Goal: Browse casually

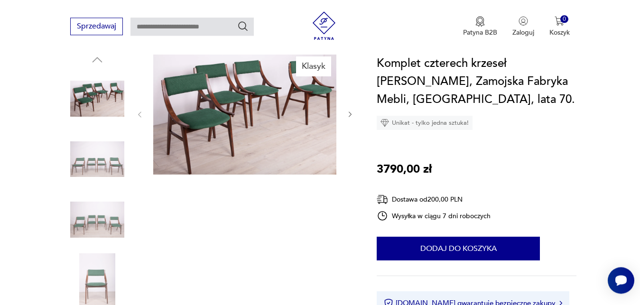
scroll to position [97, 0]
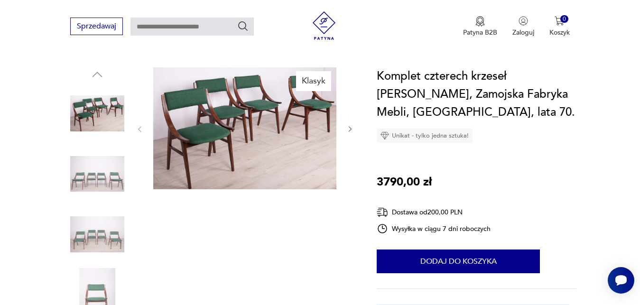
click at [101, 294] on img at bounding box center [97, 295] width 54 height 54
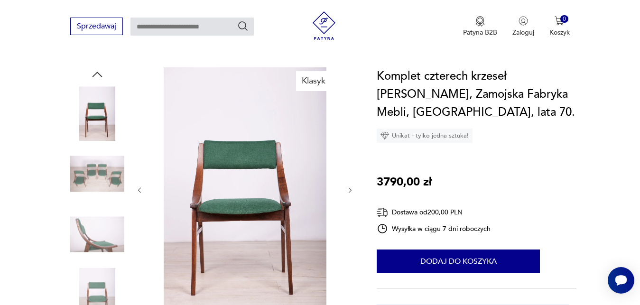
click at [276, 178] on img at bounding box center [244, 189] width 183 height 244
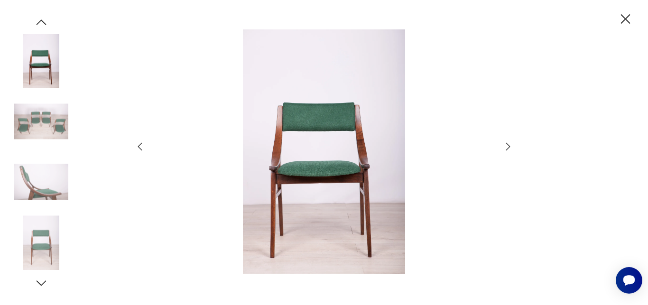
click at [511, 146] on icon "button" at bounding box center [507, 146] width 11 height 11
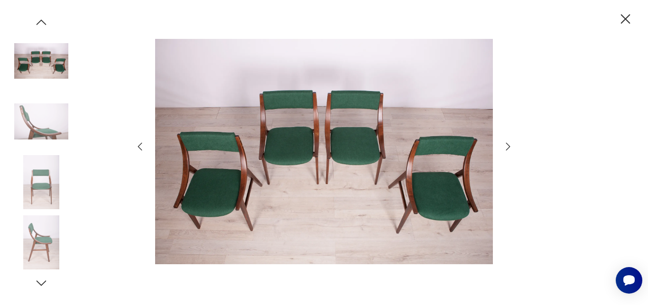
click at [511, 146] on icon "button" at bounding box center [507, 146] width 11 height 11
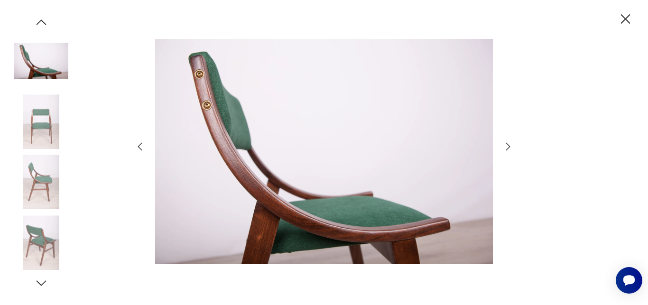
click at [205, 110] on img at bounding box center [324, 151] width 338 height 244
click at [207, 106] on img at bounding box center [324, 151] width 338 height 244
click at [246, 108] on img at bounding box center [324, 151] width 338 height 244
click at [506, 147] on icon "button" at bounding box center [507, 146] width 11 height 11
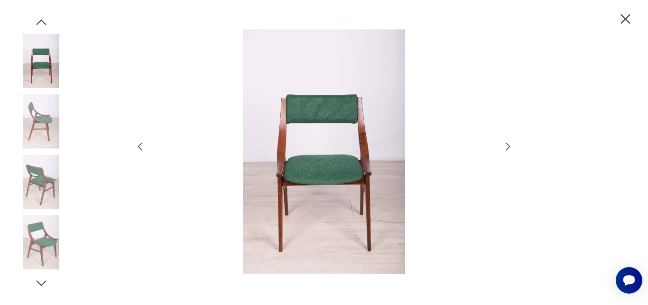
click at [506, 147] on icon "button" at bounding box center [507, 146] width 11 height 11
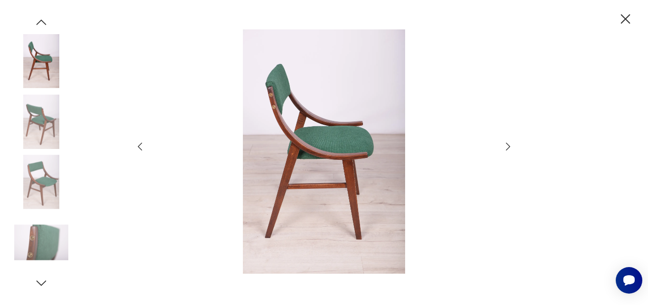
click at [506, 147] on icon "button" at bounding box center [507, 146] width 11 height 11
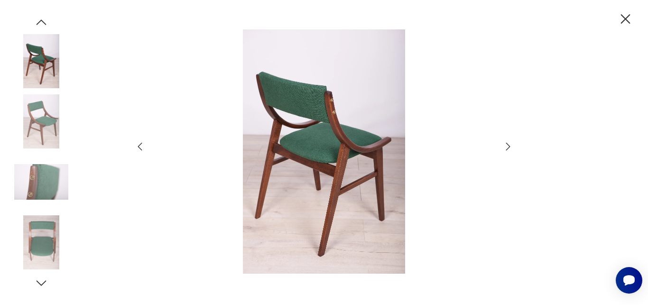
click at [506, 147] on icon "button" at bounding box center [507, 146] width 11 height 11
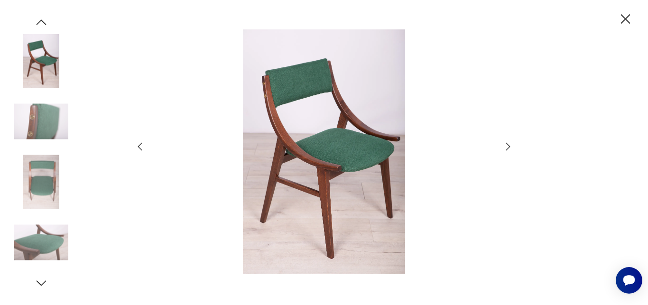
click at [506, 147] on icon "button" at bounding box center [507, 146] width 11 height 11
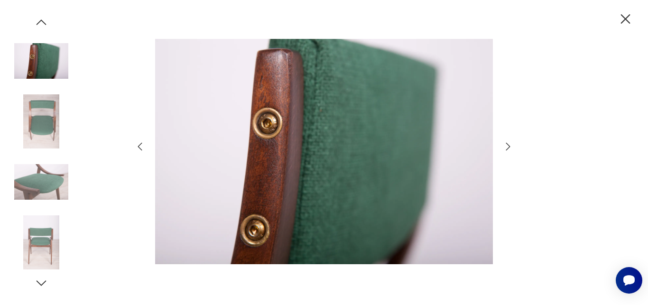
click at [506, 147] on icon "button" at bounding box center [507, 146] width 11 height 11
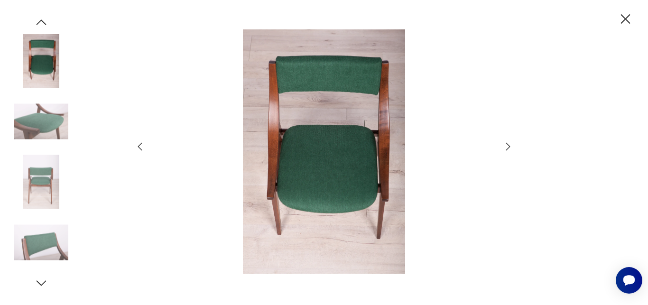
click at [506, 147] on icon "button" at bounding box center [507, 146] width 11 height 11
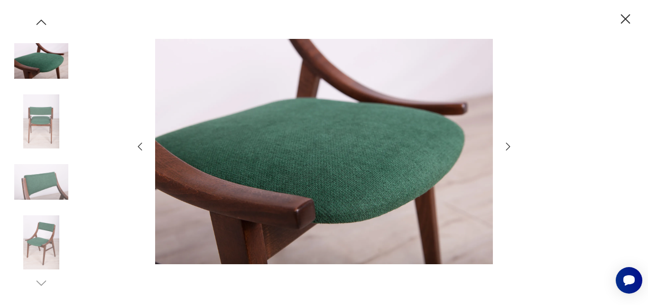
click at [506, 147] on icon "button" at bounding box center [507, 146] width 11 height 11
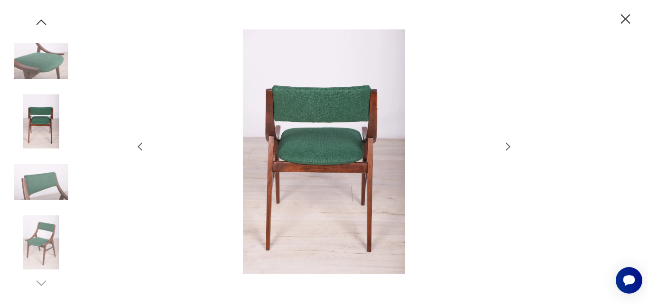
click at [506, 147] on icon "button" at bounding box center [507, 146] width 11 height 11
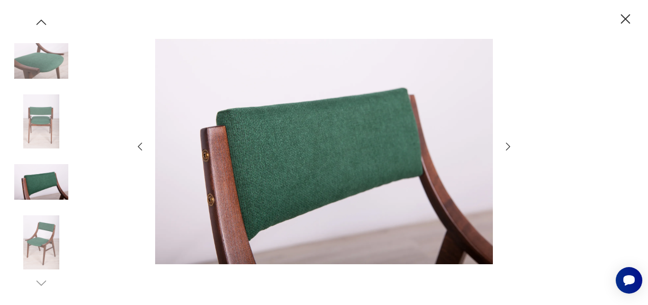
click at [506, 147] on icon "button" at bounding box center [507, 146] width 11 height 11
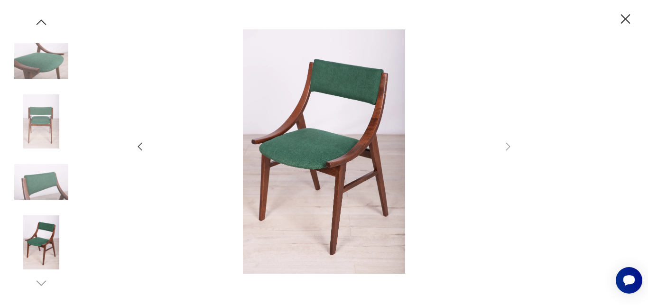
click at [625, 21] on icon "button" at bounding box center [625, 19] width 17 height 17
